Goal: Check status: Check status

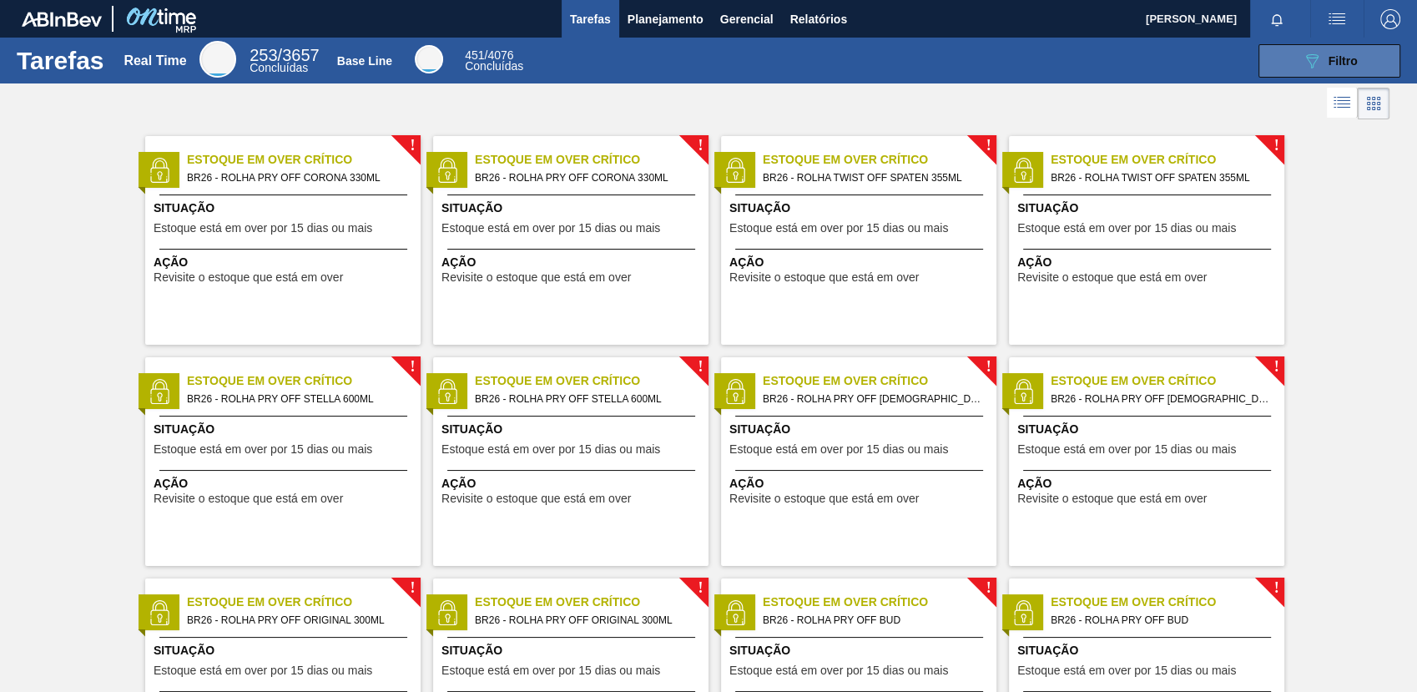
click at [1320, 71] on button "089F7B8B-B2A5-4AFE-B5C0-19BA573D28AC Filtro" at bounding box center [1329, 60] width 142 height 33
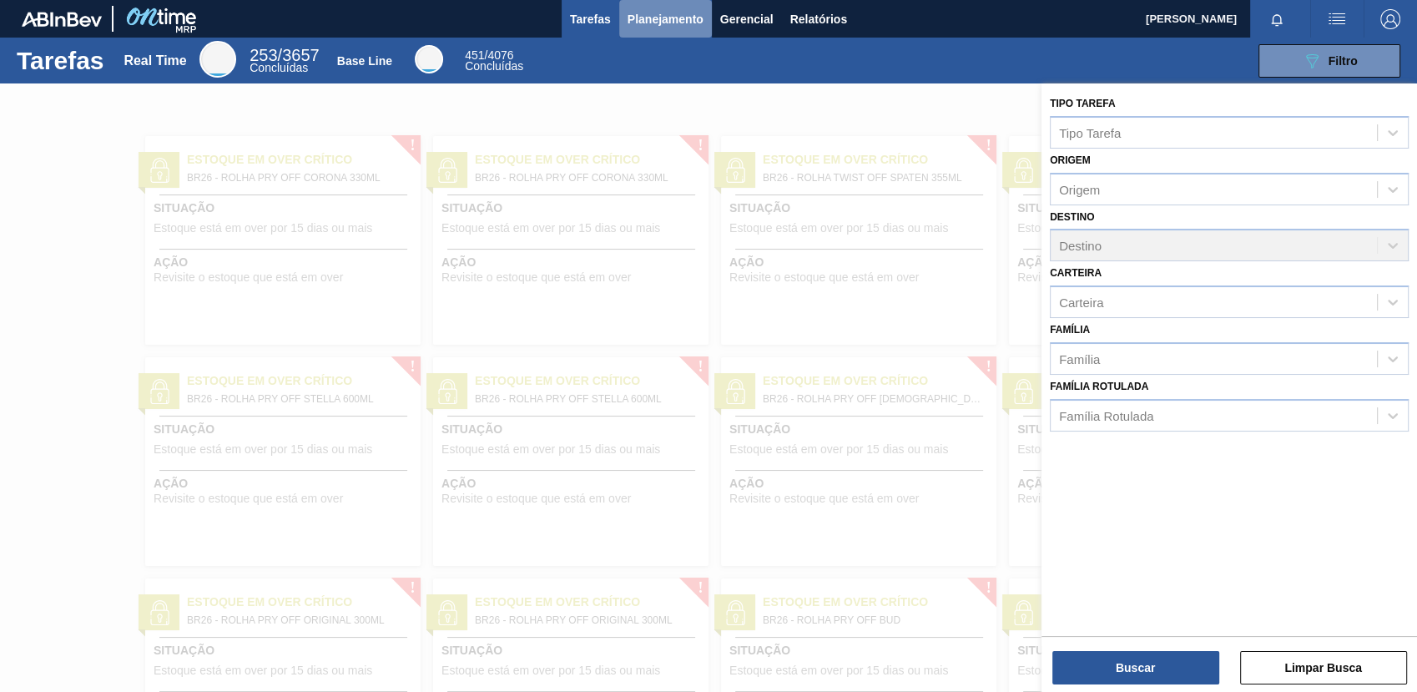
click at [669, 17] on span "Planejamento" at bounding box center [665, 19] width 76 height 20
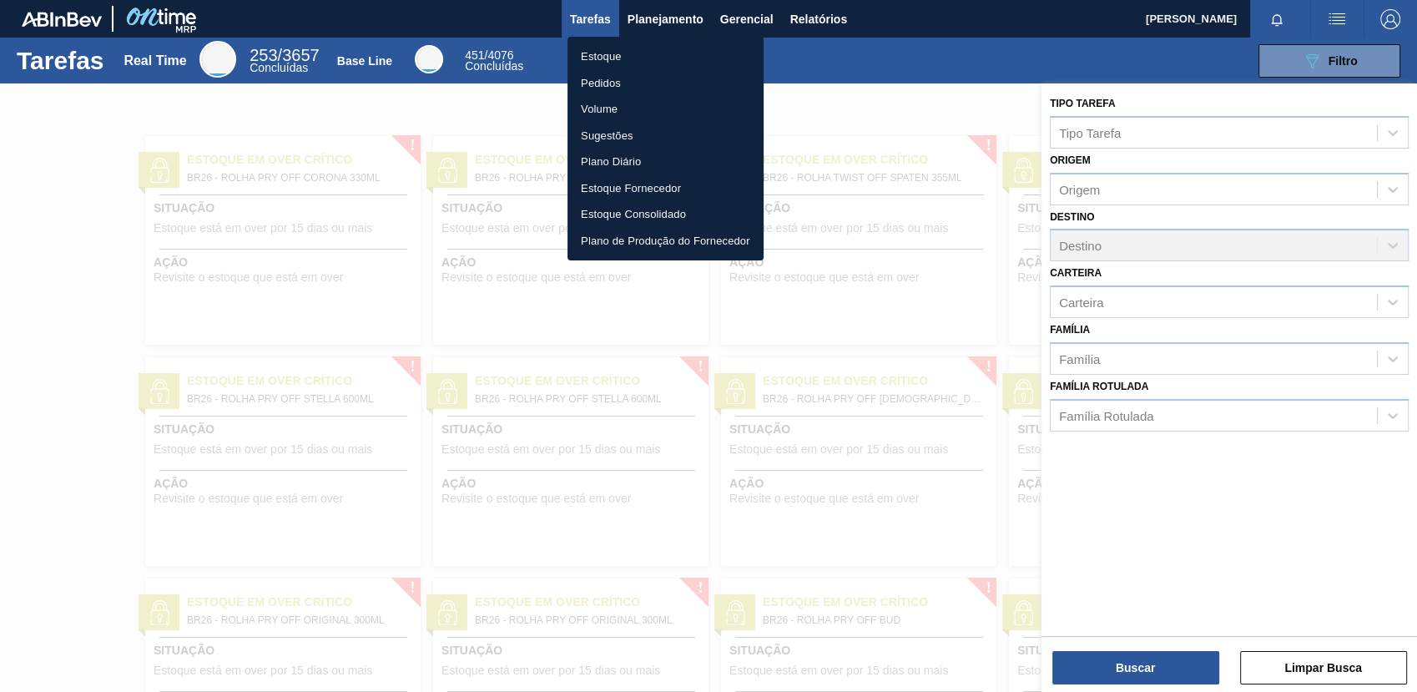
click at [668, 42] on ul "Estoque Pedidos Volume Sugestões Plano Diário Estoque Fornecedor Estoque Consol…" at bounding box center [665, 149] width 196 height 224
click at [671, 48] on li "Estoque" at bounding box center [665, 56] width 196 height 27
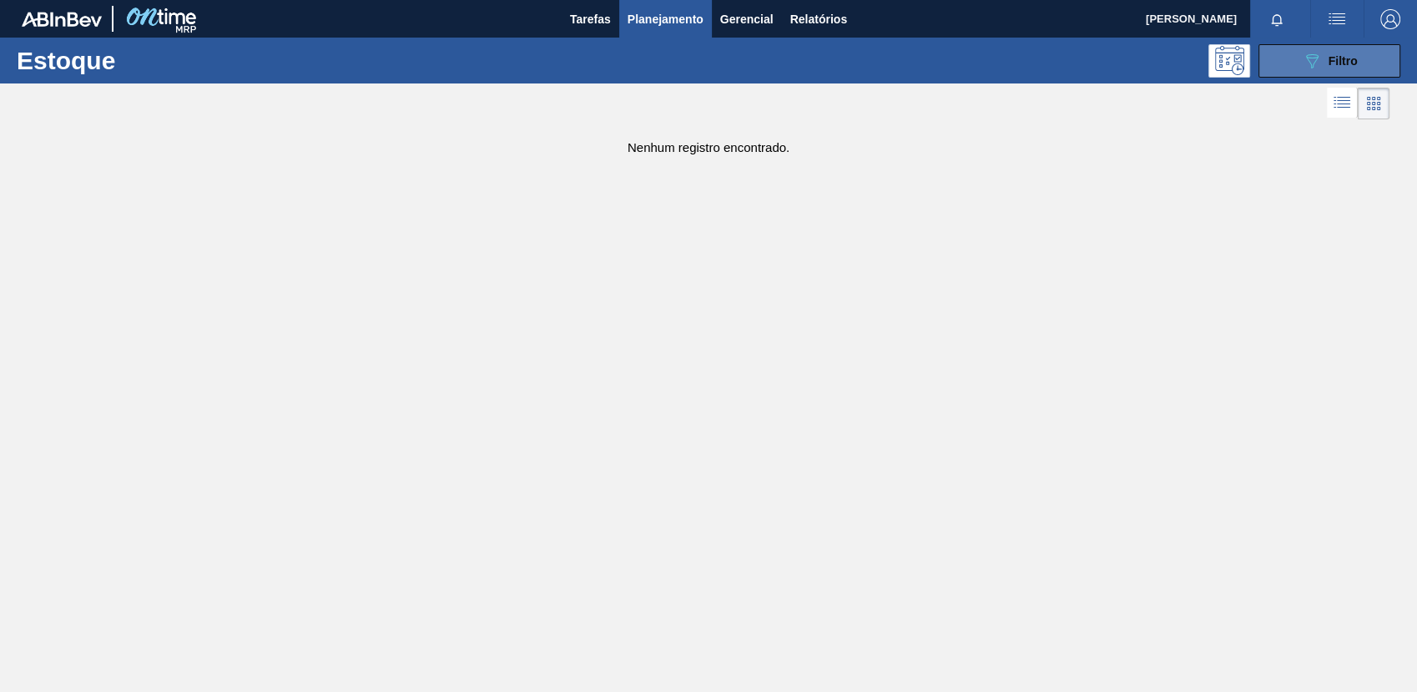
click at [1324, 62] on div "089F7B8B-B2A5-4AFE-B5C0-19BA573D28AC Filtro" at bounding box center [1330, 61] width 56 height 20
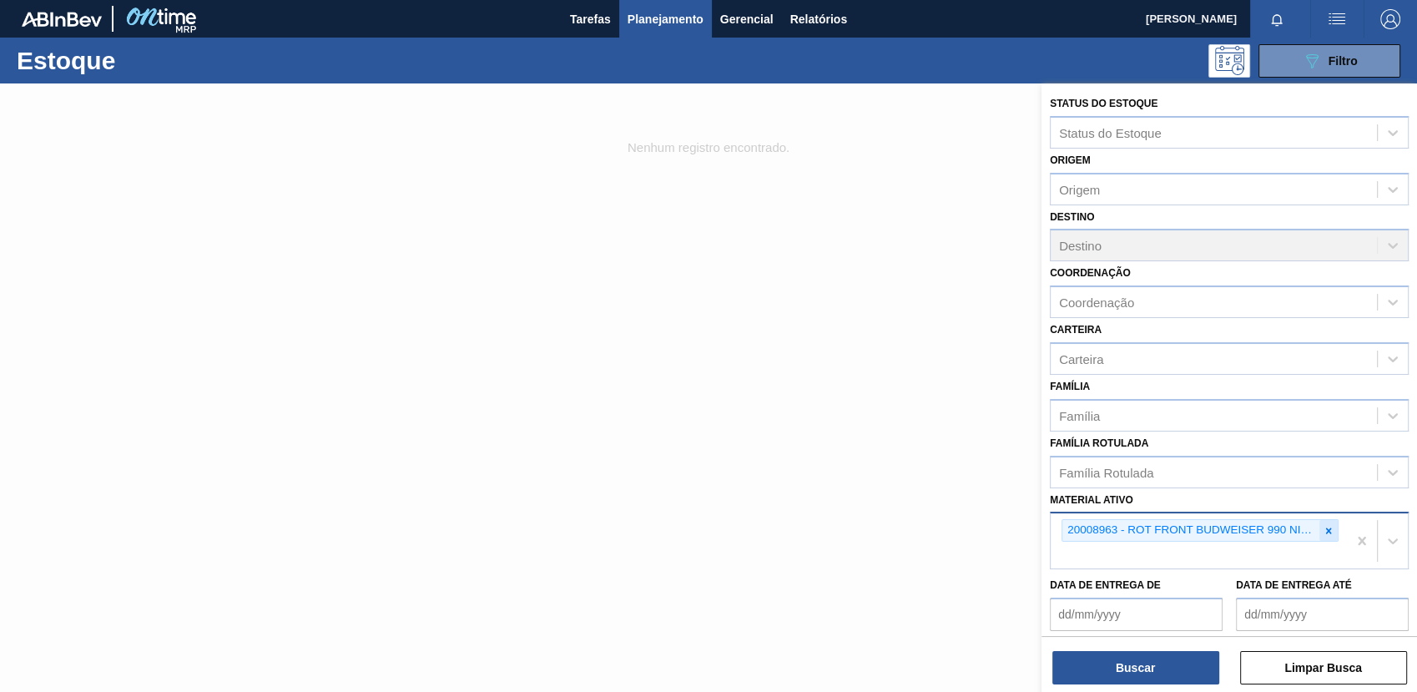
click at [1323, 532] on icon at bounding box center [1329, 531] width 12 height 12
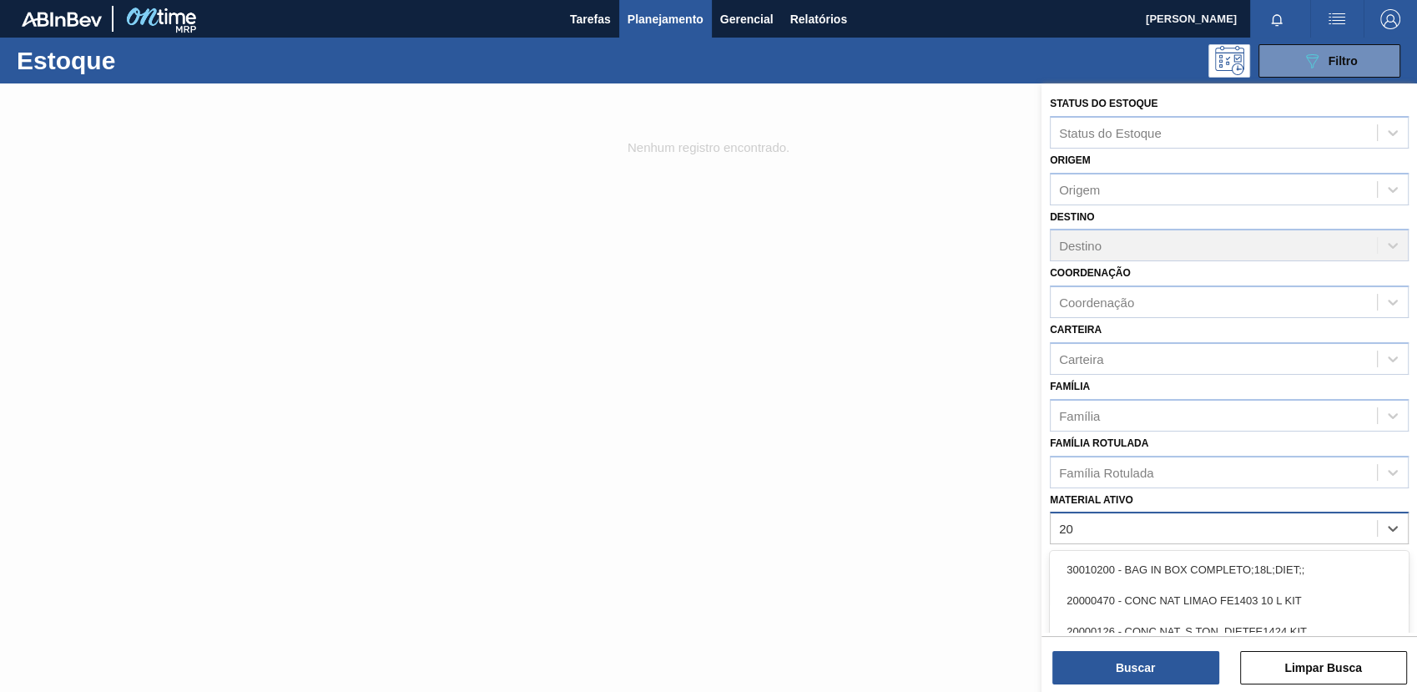
type ativo "2"
type ativo "30004808"
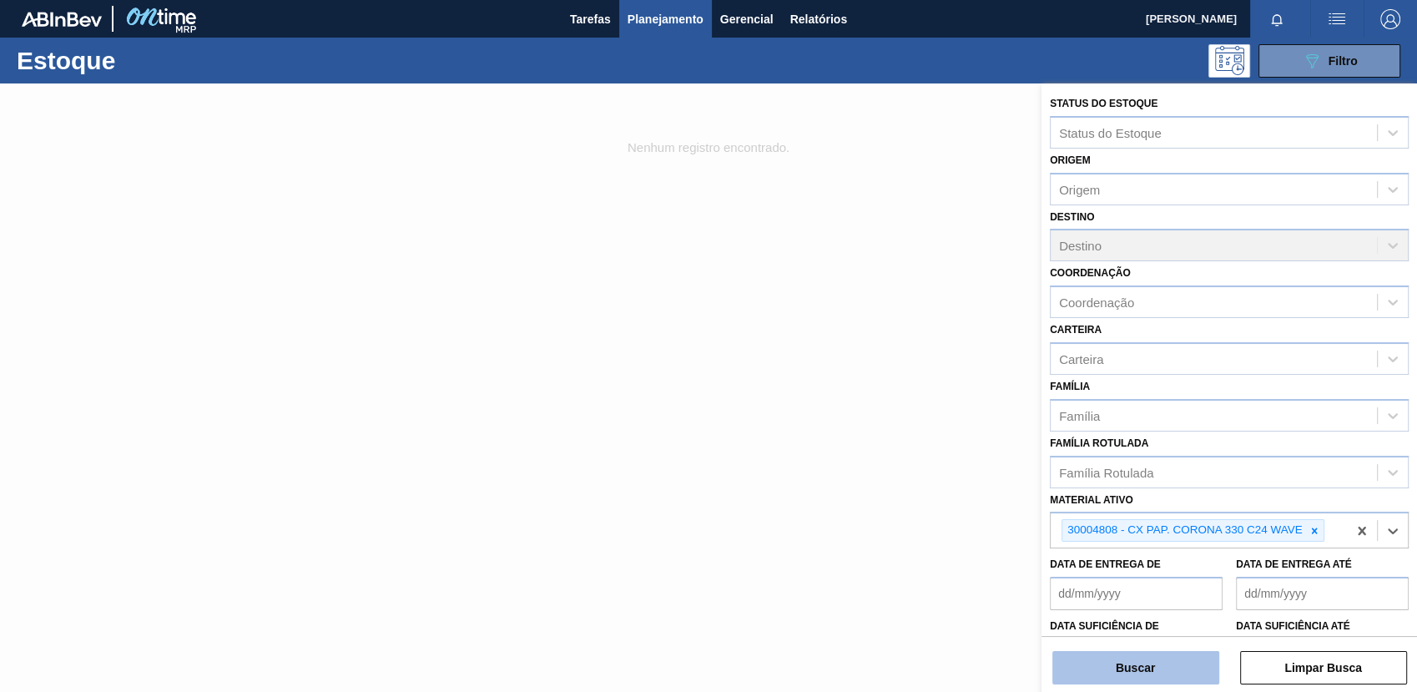
click at [1103, 653] on button "Buscar" at bounding box center [1135, 667] width 167 height 33
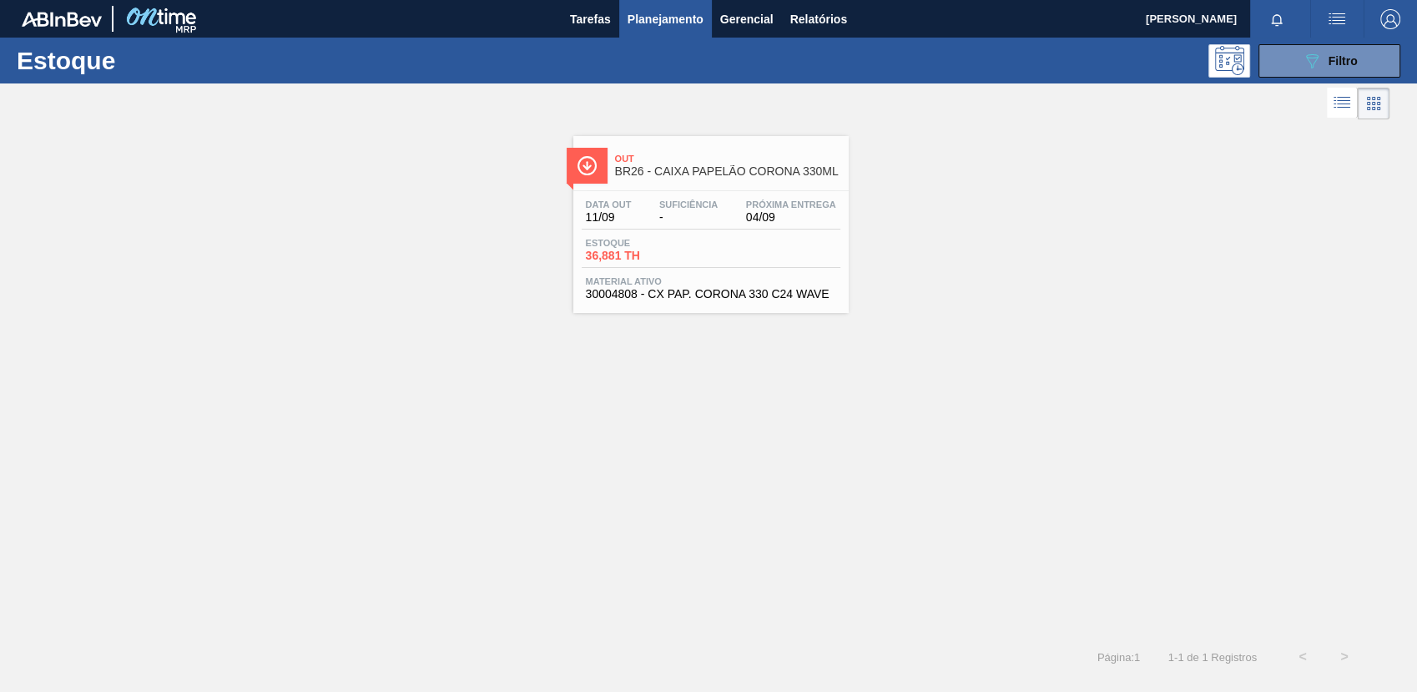
click at [790, 234] on div "Data out 11/09 Suficiência - Próxima Entrega 04/09 Estoque 36,881 TH Material a…" at bounding box center [710, 247] width 275 height 113
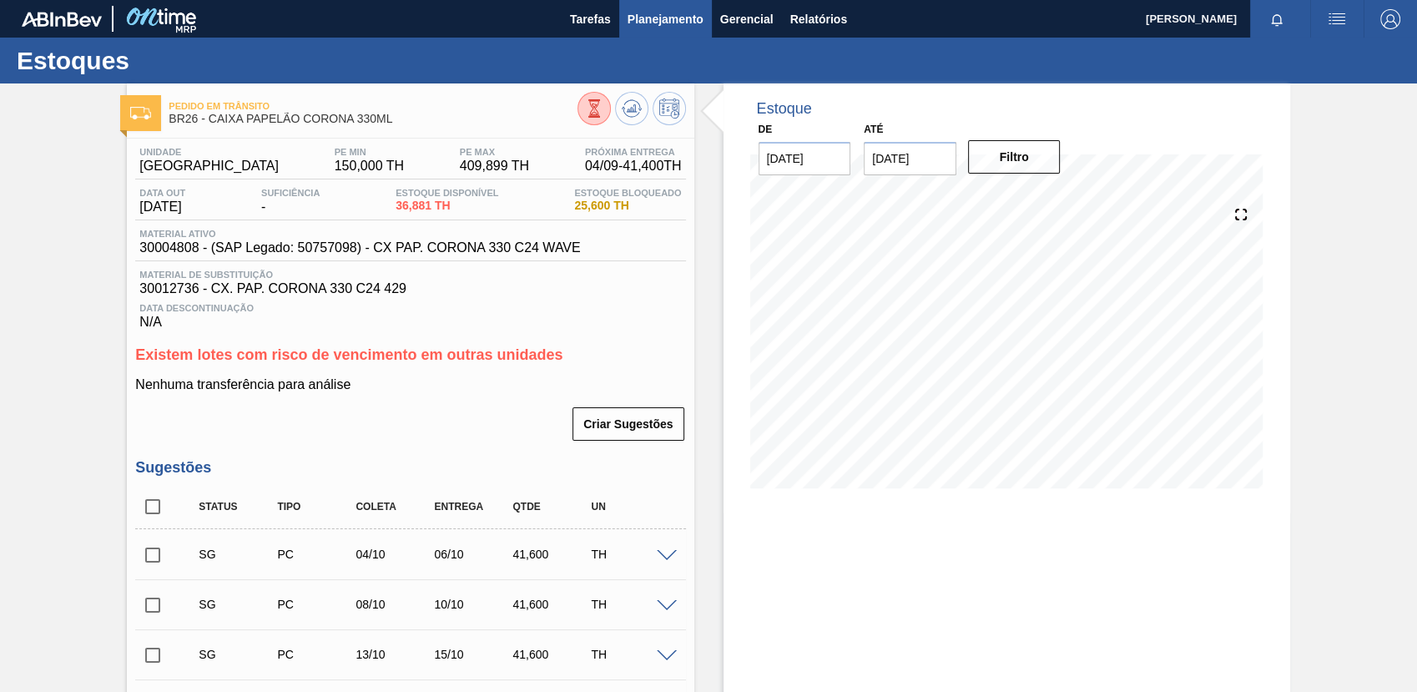
click at [622, 23] on button "Planejamento" at bounding box center [665, 19] width 93 height 38
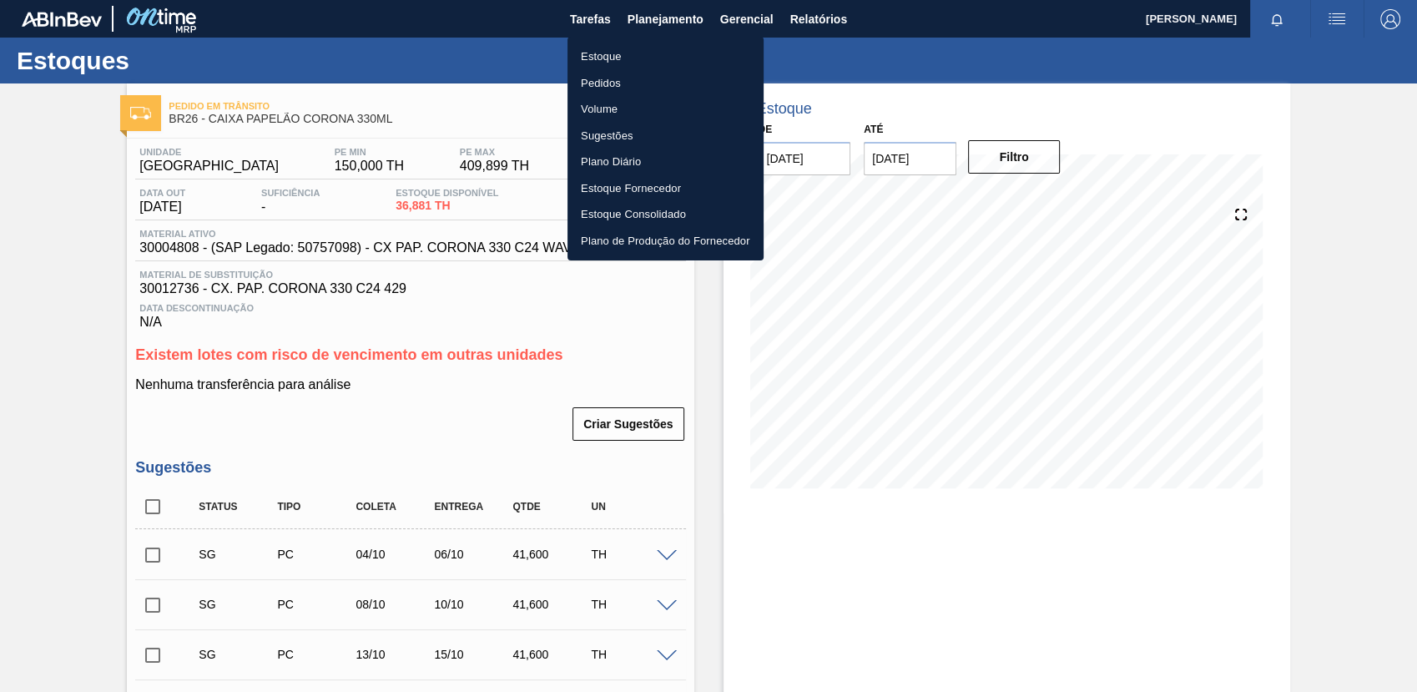
click at [635, 57] on li "Estoque" at bounding box center [665, 56] width 196 height 27
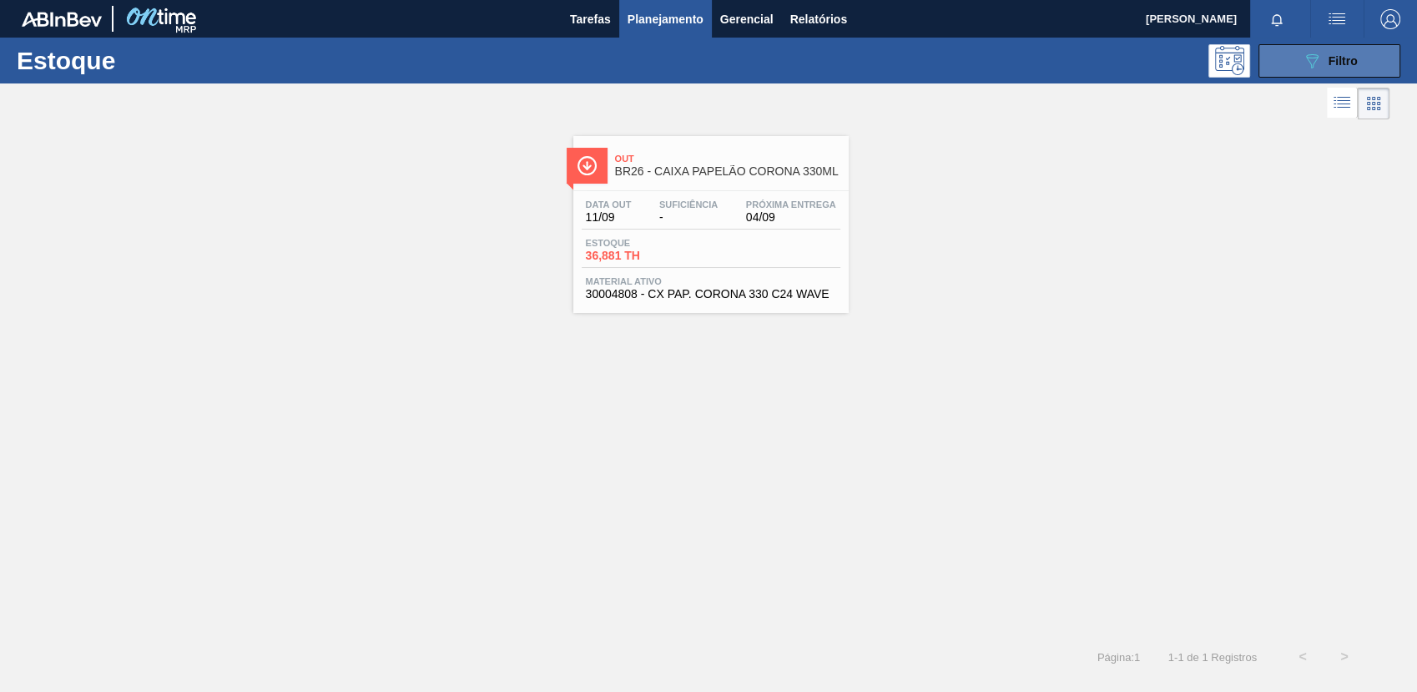
click at [1355, 57] on span "Filtro" at bounding box center [1342, 60] width 29 height 13
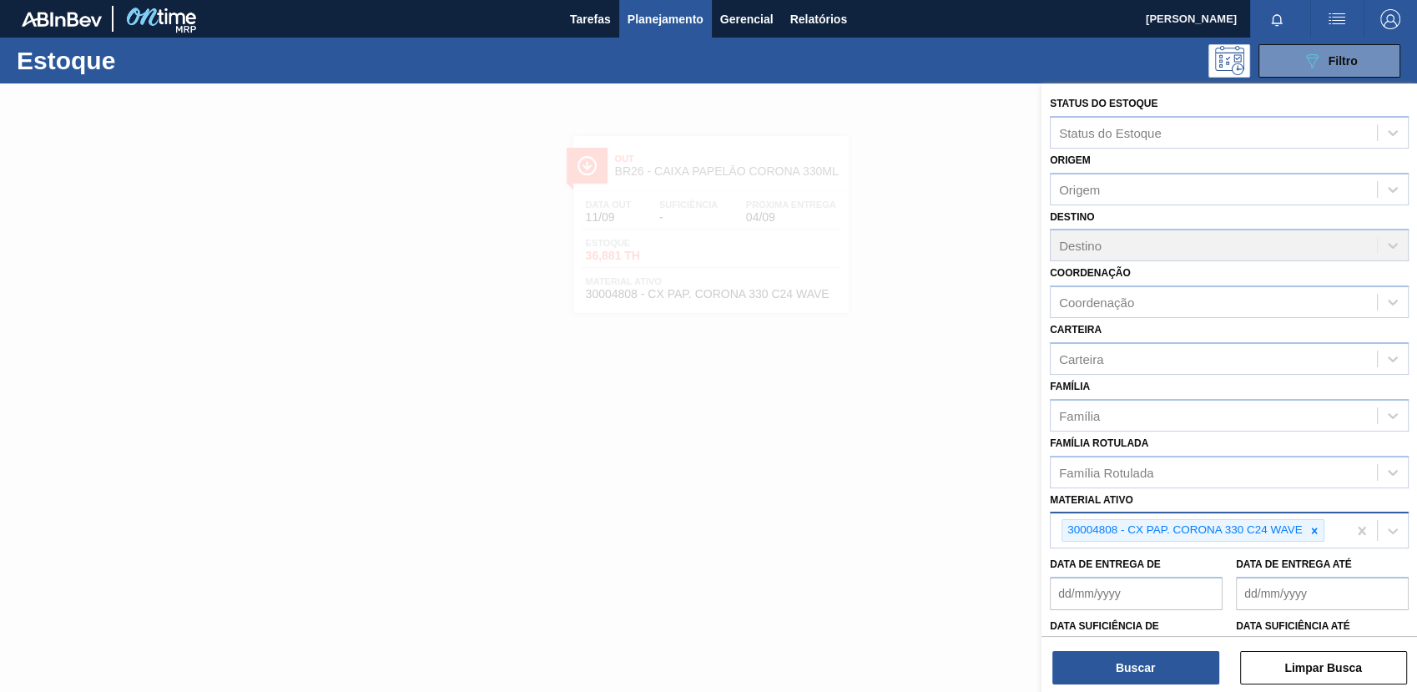
click at [1315, 537] on div at bounding box center [1314, 530] width 18 height 21
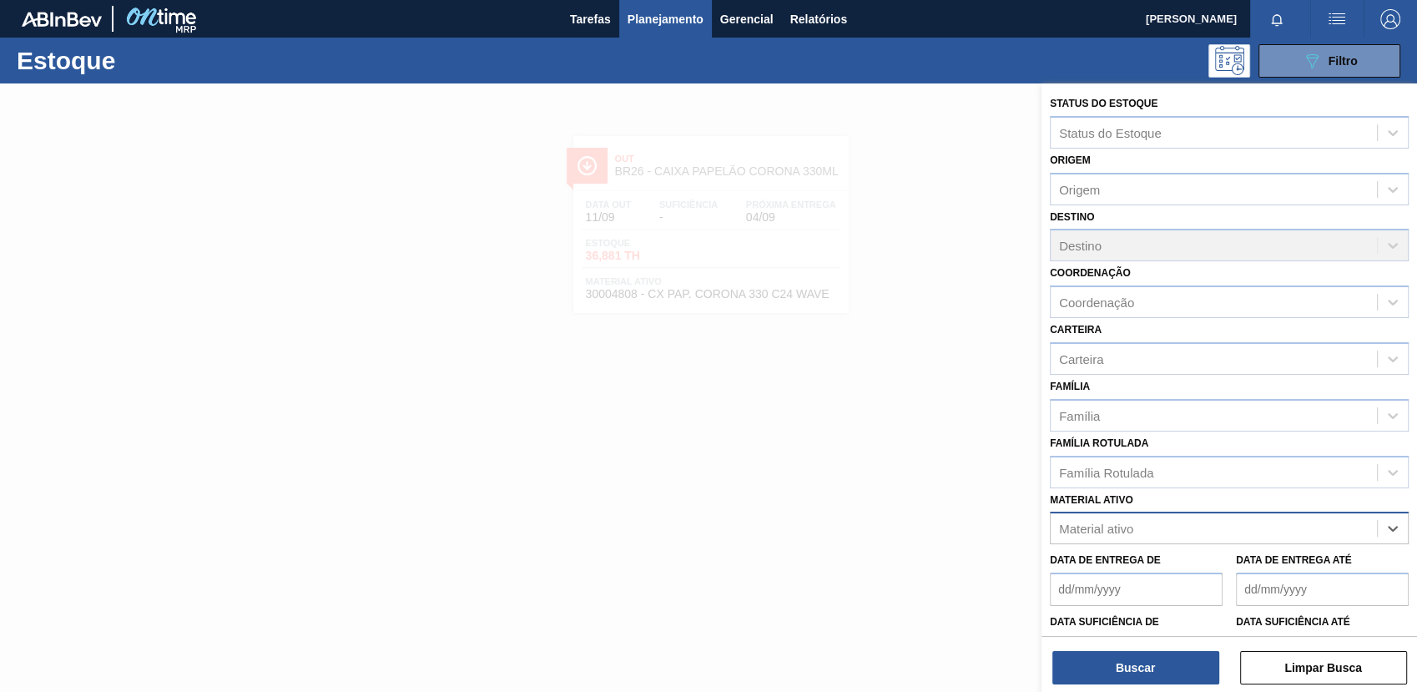
paste ativo "30033650"
type ativo "30033650"
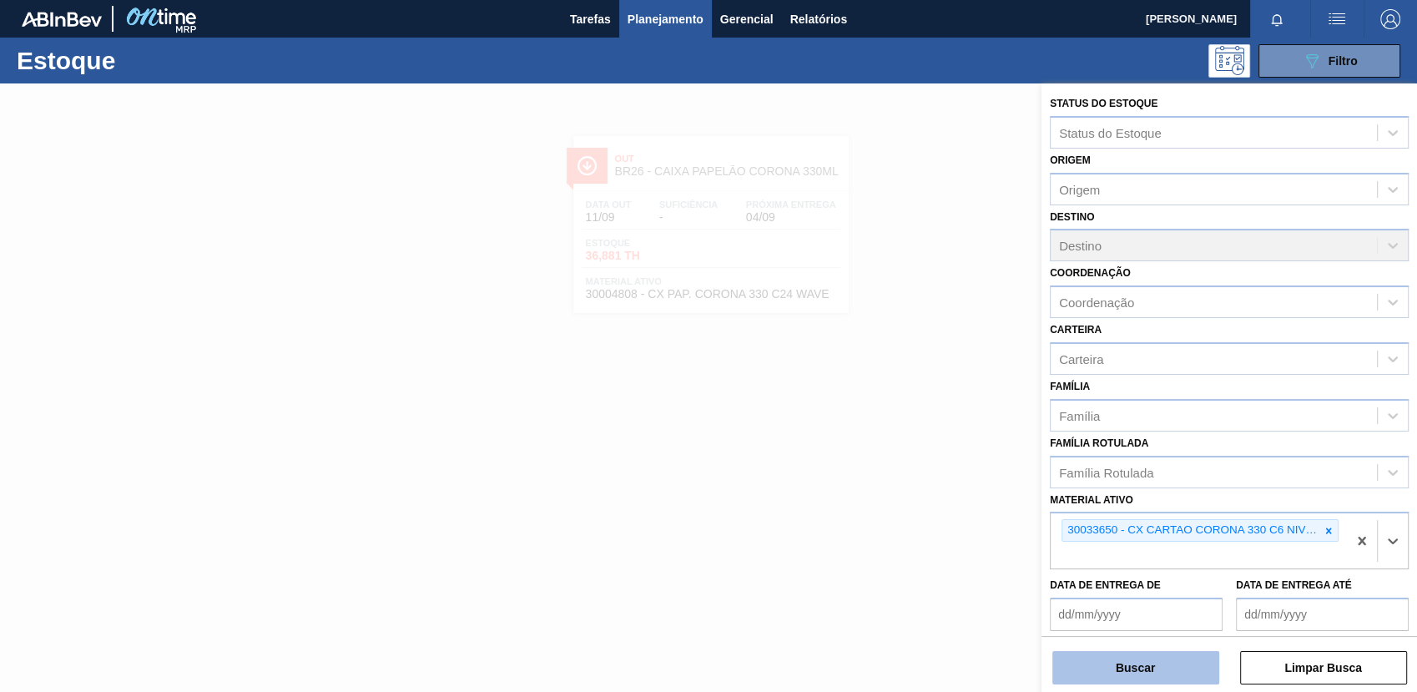
click at [1172, 666] on button "Buscar" at bounding box center [1135, 667] width 167 height 33
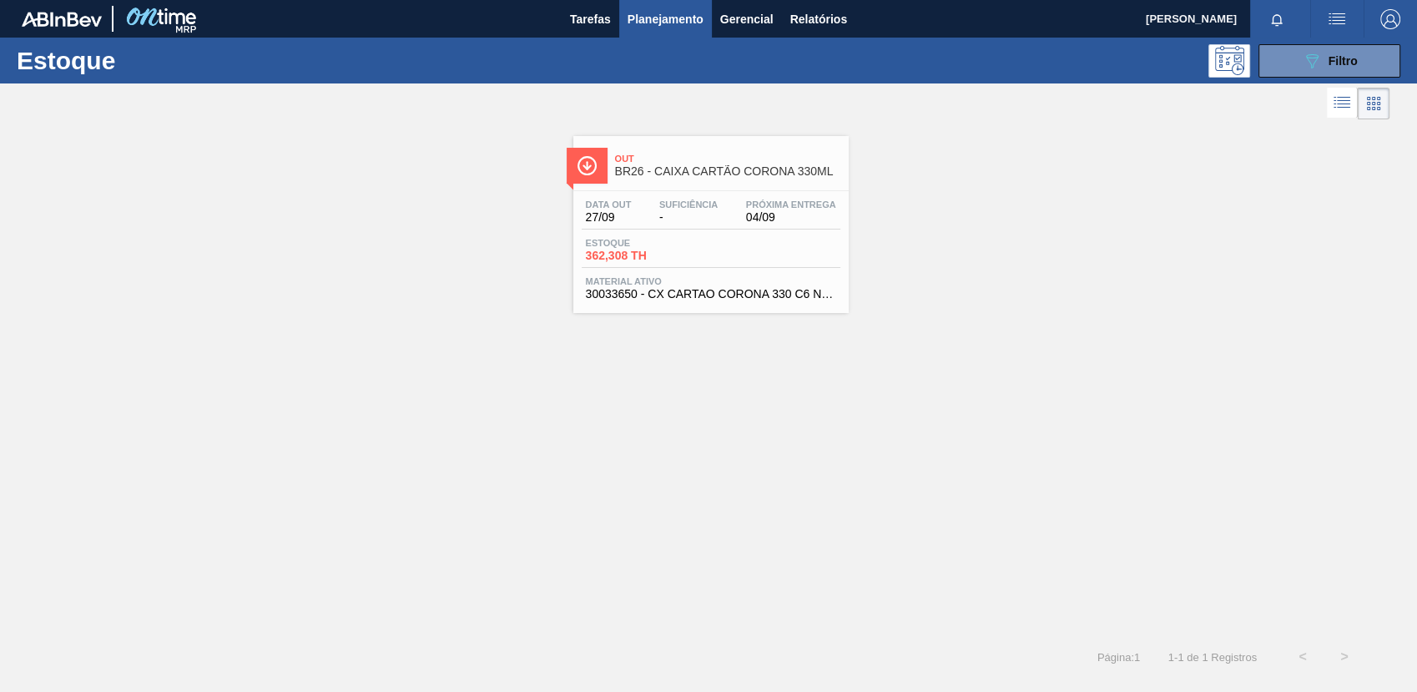
click at [722, 254] on div "Estoque 362,308 TH" at bounding box center [711, 253] width 259 height 30
